Goal: Check status: Check status

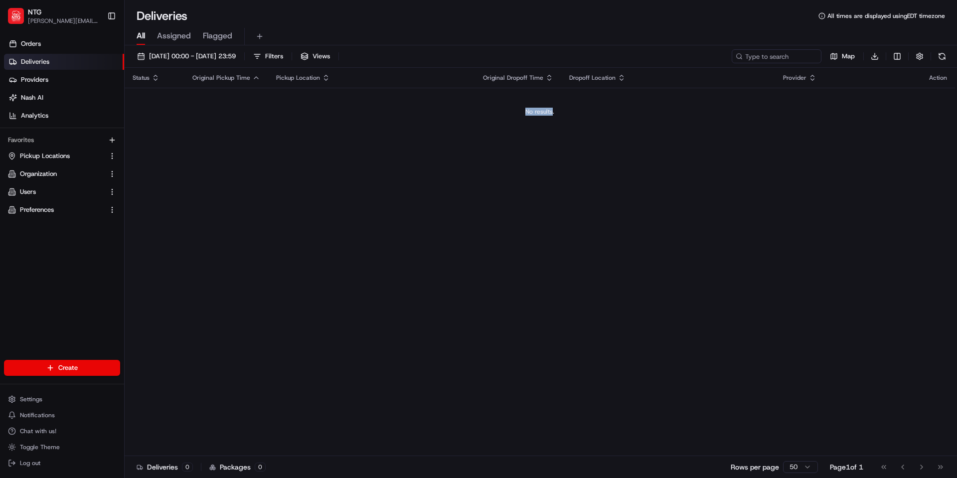
drag, startPoint x: 546, startPoint y: 107, endPoint x: 509, endPoint y: 105, distance: 36.5
click at [509, 105] on td "No results." at bounding box center [540, 112] width 831 height 48
click at [509, 104] on td "No results." at bounding box center [540, 112] width 831 height 48
drag, startPoint x: 519, startPoint y: 113, endPoint x: 591, endPoint y: 120, distance: 72.6
click at [591, 120] on td "No results." at bounding box center [540, 112] width 831 height 48
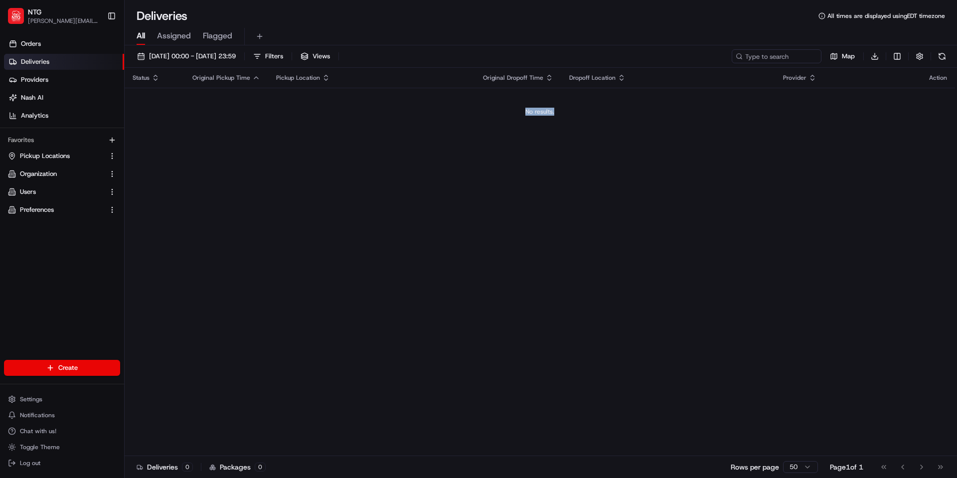
click at [591, 120] on td "No results." at bounding box center [540, 112] width 831 height 48
drag, startPoint x: 670, startPoint y: 178, endPoint x: 594, endPoint y: 154, distance: 79.5
click at [594, 154] on div "Status Original Pickup Time Pickup Location Original Dropoff Time Dropoff Locat…" at bounding box center [540, 262] width 831 height 388
